Goal: Task Accomplishment & Management: Use online tool/utility

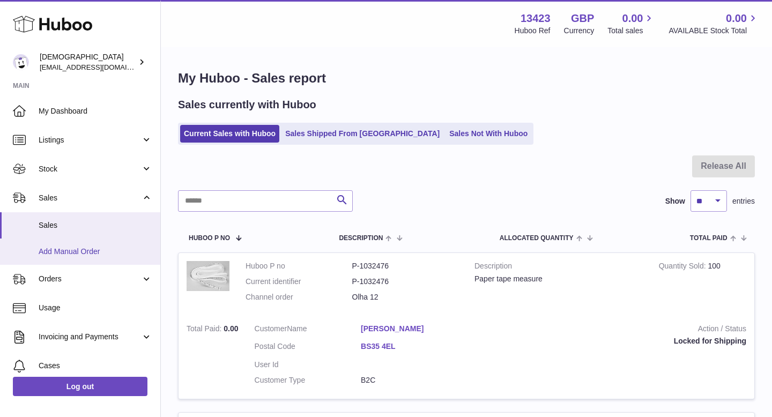
click at [93, 245] on link "Add Manual Order" at bounding box center [80, 252] width 160 height 26
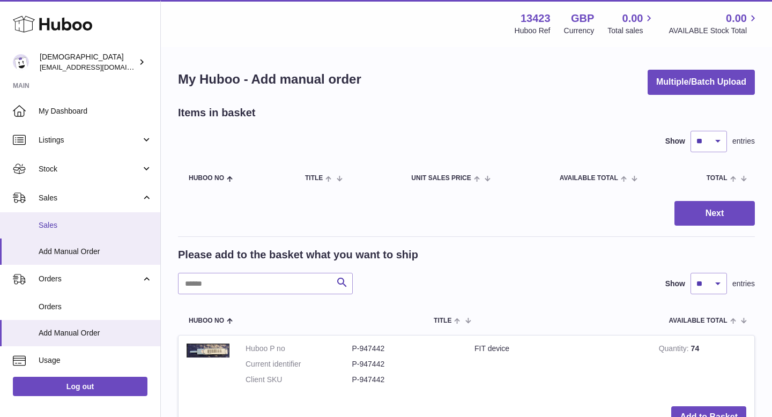
click at [91, 230] on span "Sales" at bounding box center [96, 225] width 114 height 10
